Goal: Information Seeking & Learning: Learn about a topic

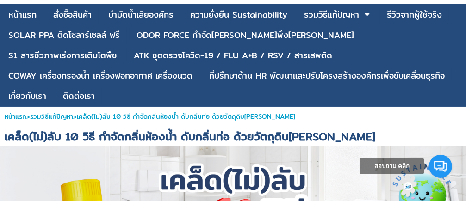
scroll to position [46, 0]
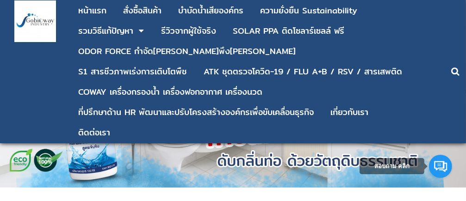
click at [102, 161] on div at bounding box center [233, 108] width 466 height 160
drag, startPoint x: 234, startPoint y: 158, endPoint x: 259, endPoint y: 158, distance: 25.4
click at [242, 158] on div at bounding box center [233, 108] width 466 height 160
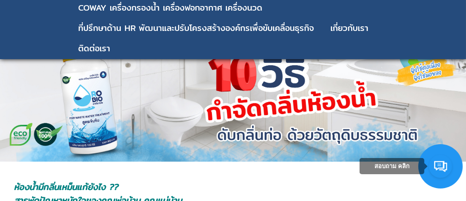
scroll to position [93, 0]
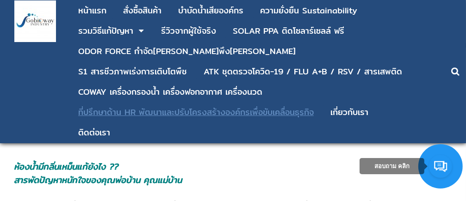
click at [151, 114] on div "ที่ปรึกษาด้าน HR พัฒนาและปรับโครงสร้างองค์กรเพื่อขับเคลื่อนธุรกิจ" at bounding box center [196, 112] width 236 height 8
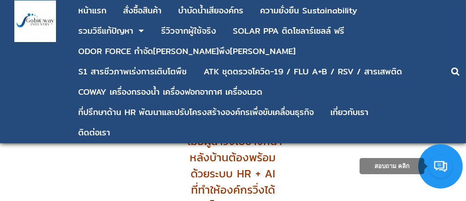
scroll to position [648, 0]
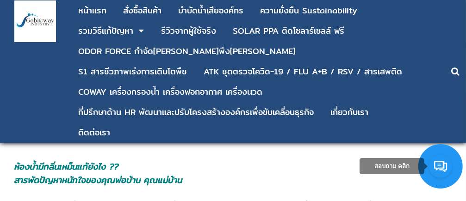
click at [455, 73] on icon at bounding box center [455, 71] width 8 height 9
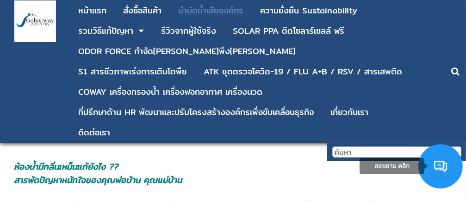
click at [204, 12] on div "บําบัดน้ำเสียองค์กร" at bounding box center [210, 10] width 65 height 8
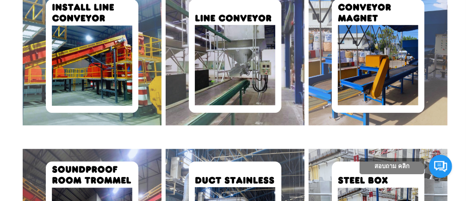
scroll to position [1434, 0]
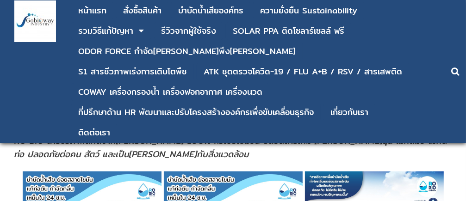
scroll to position [463, 0]
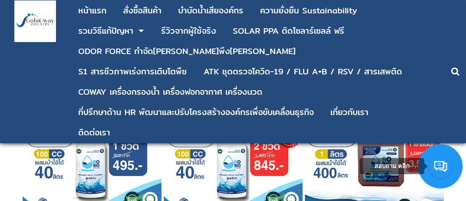
click at [82, 178] on img at bounding box center [92, 151] width 139 height 139
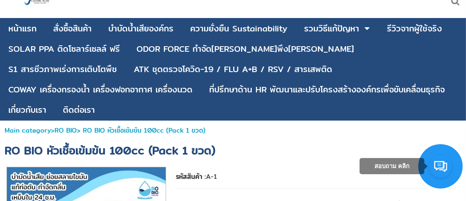
scroll to position [46, 0]
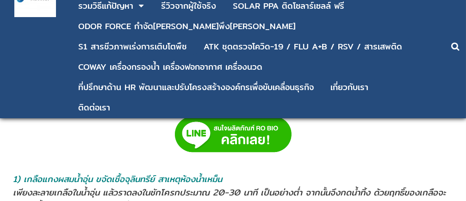
scroll to position [591, 0]
